Goal: Navigation & Orientation: Find specific page/section

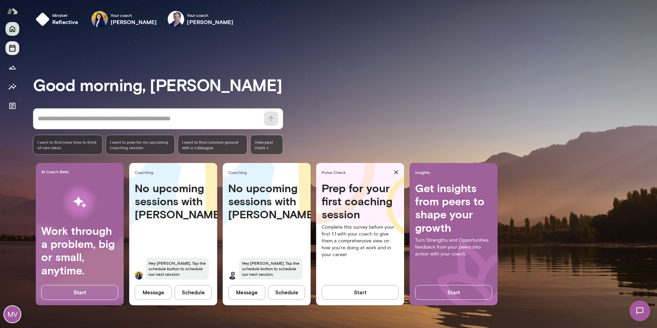
click at [12, 48] on icon "Sessions" at bounding box center [12, 48] width 8 height 8
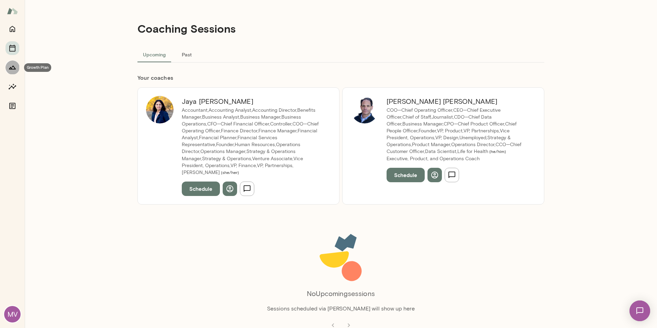
click at [12, 65] on icon "Growth Plan" at bounding box center [12, 67] width 8 height 8
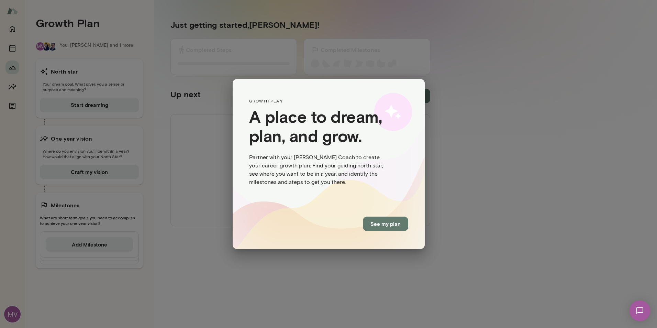
click at [385, 225] on button "See my plan" at bounding box center [385, 223] width 45 height 14
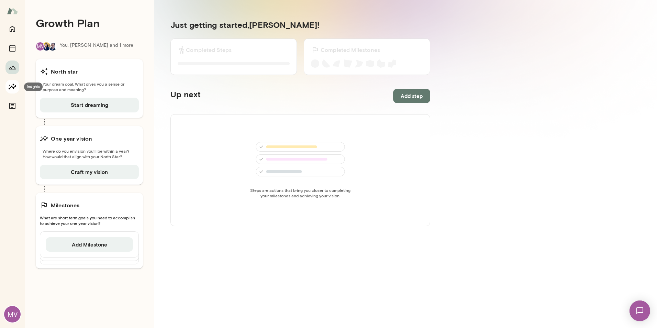
click at [16, 87] on icon "Insights" at bounding box center [12, 86] width 8 height 8
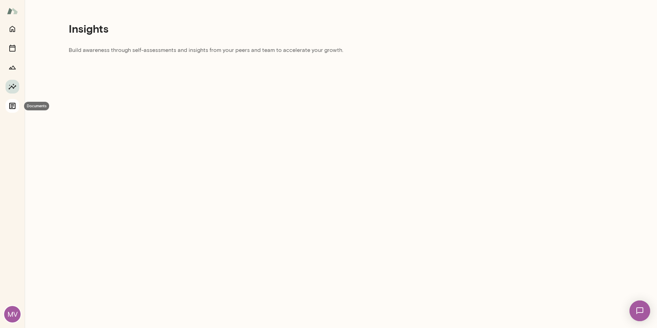
click at [7, 106] on button "Documents" at bounding box center [12, 106] width 14 height 14
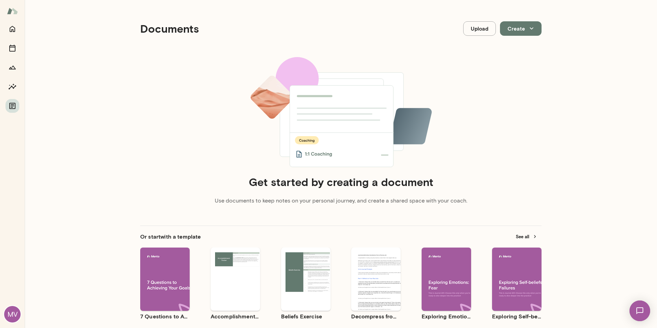
click at [18, 11] on div at bounding box center [12, 11] width 25 height 22
click at [7, 12] on div at bounding box center [12, 11] width 25 height 22
click at [11, 12] on img at bounding box center [12, 10] width 11 height 13
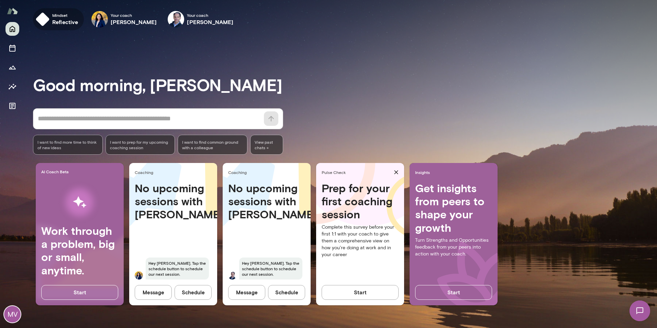
click at [62, 19] on h6 "reflective" at bounding box center [65, 22] width 26 height 8
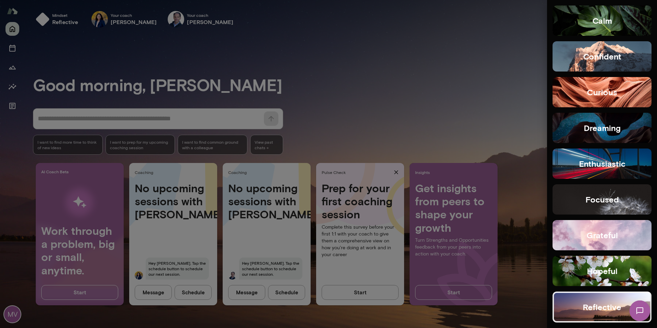
click at [373, 93] on div at bounding box center [328, 164] width 657 height 328
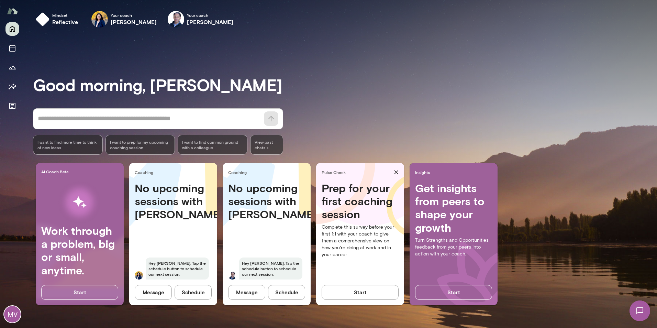
click at [73, 244] on h4 "Work through a problem, big or small, anytime." at bounding box center [79, 250] width 77 height 53
click at [11, 49] on icon "Sessions" at bounding box center [12, 48] width 8 height 8
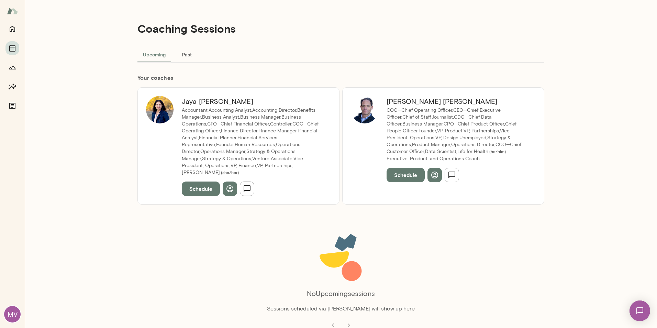
click at [185, 51] on button "Past" at bounding box center [186, 54] width 31 height 16
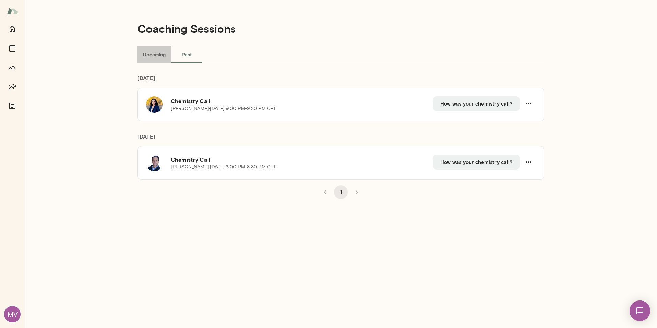
click at [154, 56] on button "Upcoming" at bounding box center [154, 54] width 34 height 16
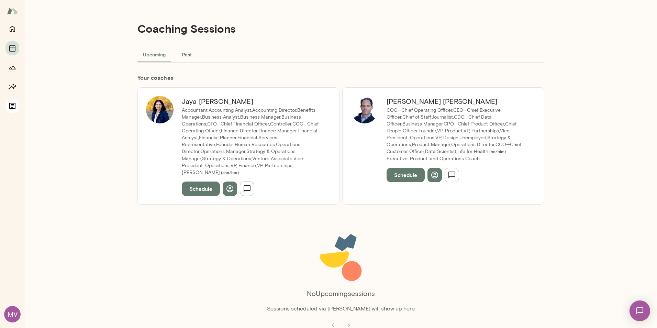
click at [9, 107] on icon "Documents" at bounding box center [12, 106] width 8 height 8
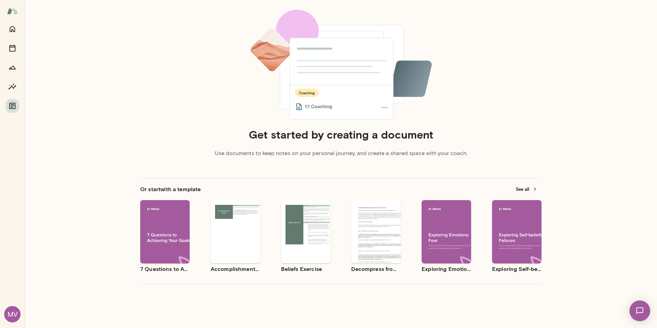
scroll to position [48, 0]
click at [13, 314] on div "MV" at bounding box center [12, 314] width 16 height 16
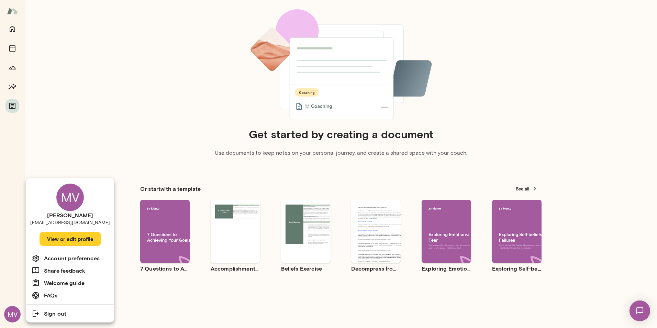
click at [67, 241] on button "View or edit profile" at bounding box center [69, 238] width 61 height 14
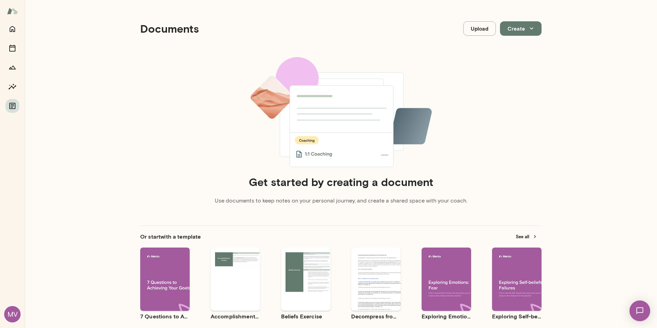
click at [9, 318] on div "MV" at bounding box center [12, 314] width 16 height 16
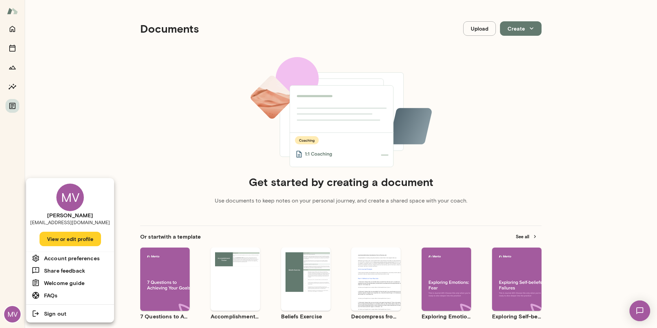
click at [71, 204] on div "MV" at bounding box center [69, 196] width 27 height 27
click at [62, 239] on button "View or edit profile" at bounding box center [69, 238] width 61 height 14
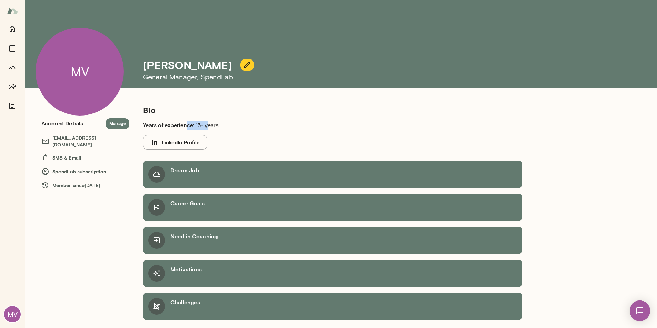
drag, startPoint x: 198, startPoint y: 127, endPoint x: 166, endPoint y: 127, distance: 31.9
click at [166, 127] on p "Years of experience: 15+ years" at bounding box center [258, 125] width 231 height 9
click at [16, 12] on img at bounding box center [12, 10] width 11 height 13
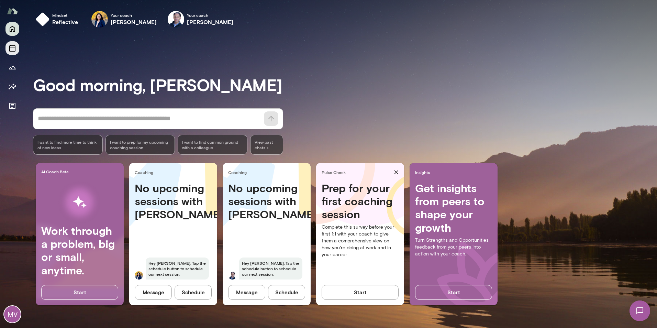
click at [16, 50] on icon "Sessions" at bounding box center [12, 48] width 8 height 8
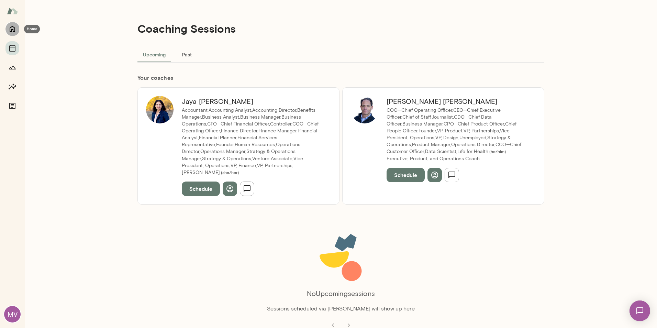
click at [9, 27] on icon "Home" at bounding box center [12, 29] width 8 height 8
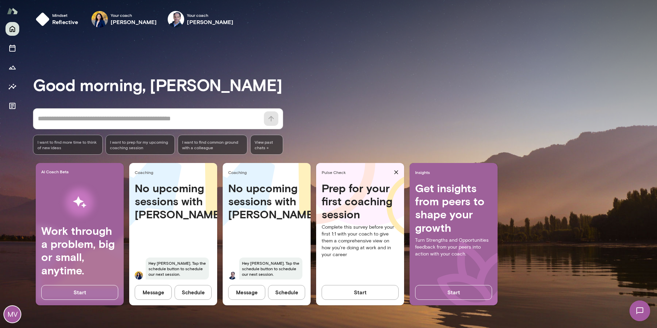
click at [11, 14] on img at bounding box center [12, 10] width 11 height 13
click at [14, 104] on icon "Documents" at bounding box center [12, 106] width 8 height 8
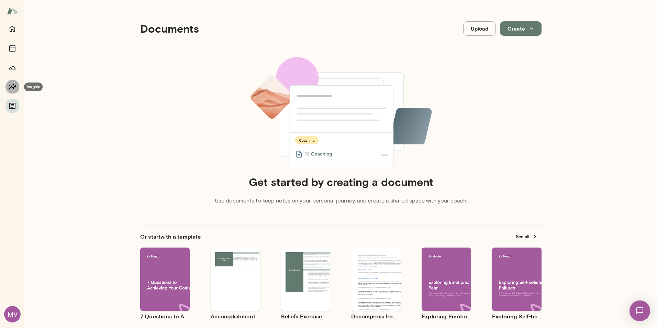
click at [13, 84] on icon "Insights" at bounding box center [13, 86] width 8 height 6
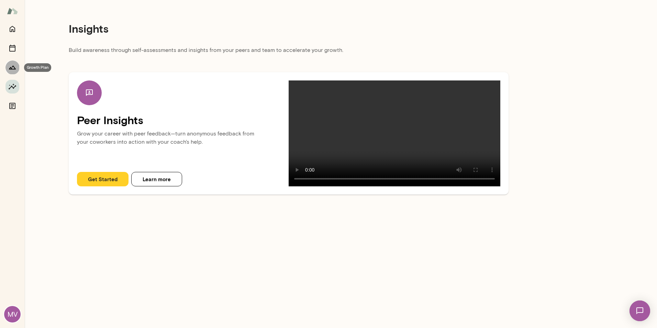
click at [11, 66] on icon "Growth Plan" at bounding box center [12, 67] width 8 height 8
